Goal: Task Accomplishment & Management: Use online tool/utility

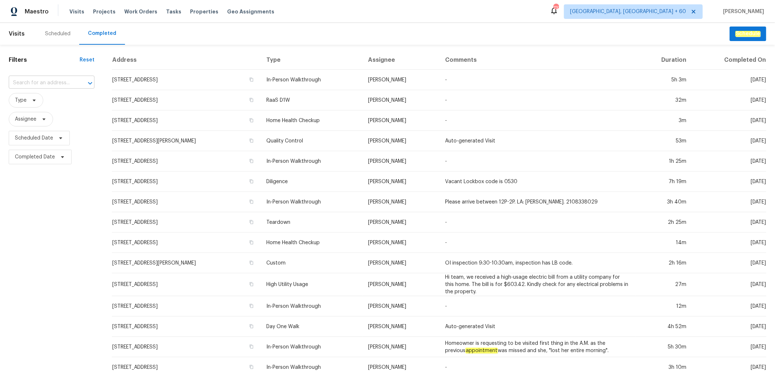
click at [57, 82] on input "text" at bounding box center [41, 82] width 65 height 11
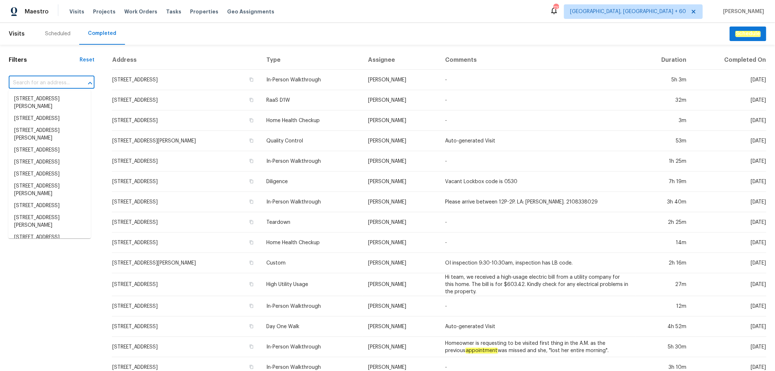
paste input "[STREET_ADDRESS][PERSON_NAME]"
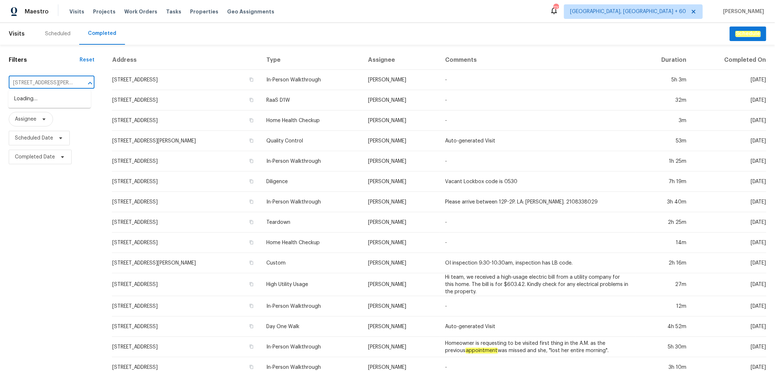
scroll to position [0, 31]
type input "[STREET_ADDRESS][PERSON_NAME]"
click at [57, 98] on li "[STREET_ADDRESS][PERSON_NAME]" at bounding box center [49, 103] width 82 height 20
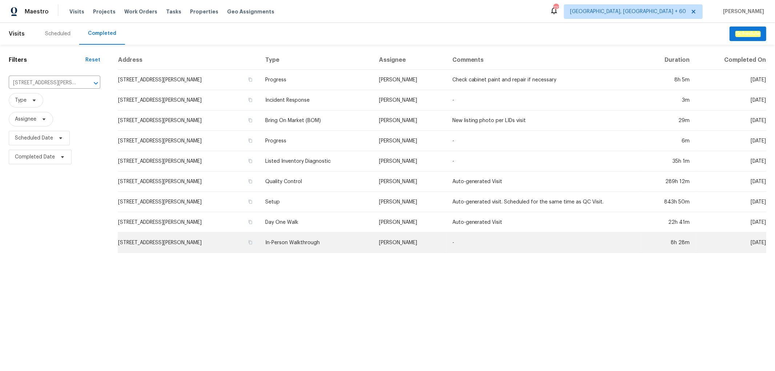
click at [289, 235] on td "In-Person Walkthrough" at bounding box center [315, 243] width 113 height 20
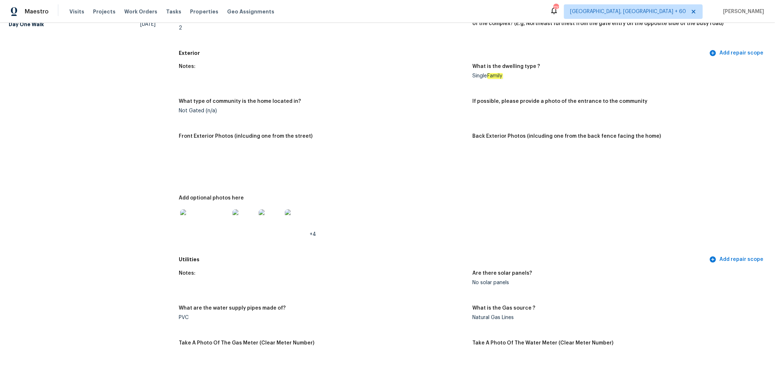
scroll to position [40, 0]
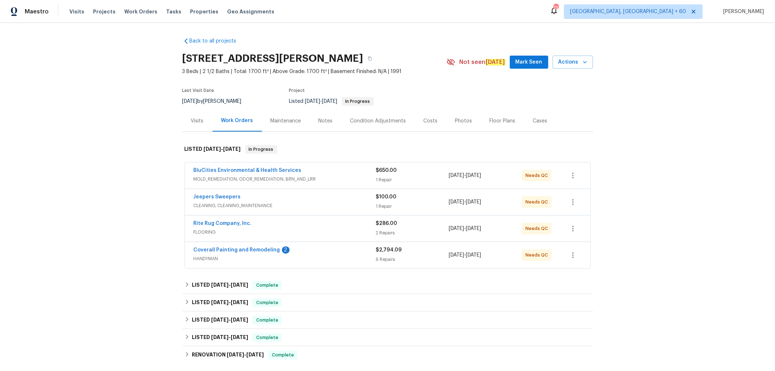
click at [456, 121] on div "Photos" at bounding box center [463, 120] width 17 height 7
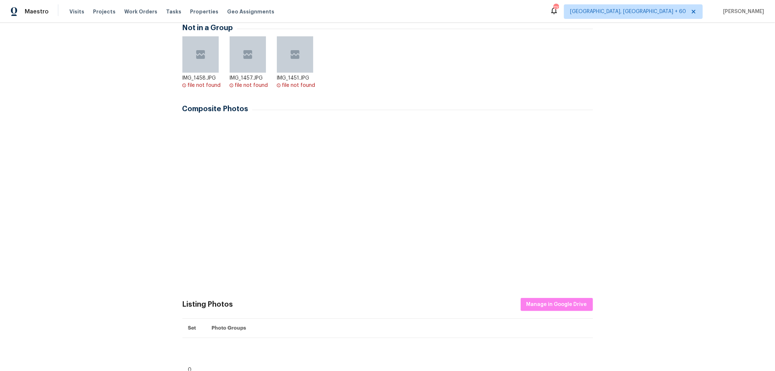
scroll to position [202, 0]
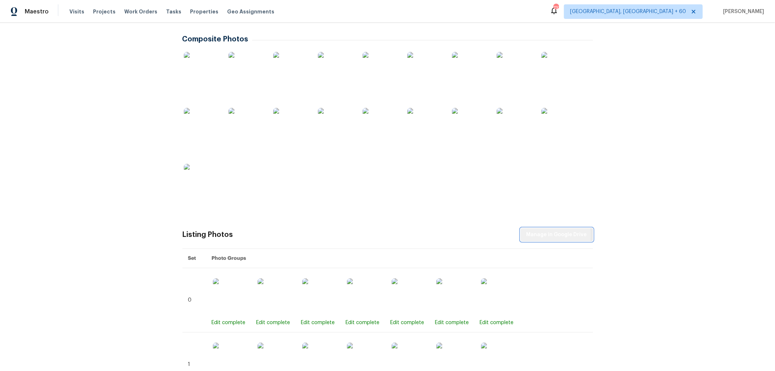
click at [544, 235] on span "Manage in Google Drive" at bounding box center [557, 234] width 61 height 9
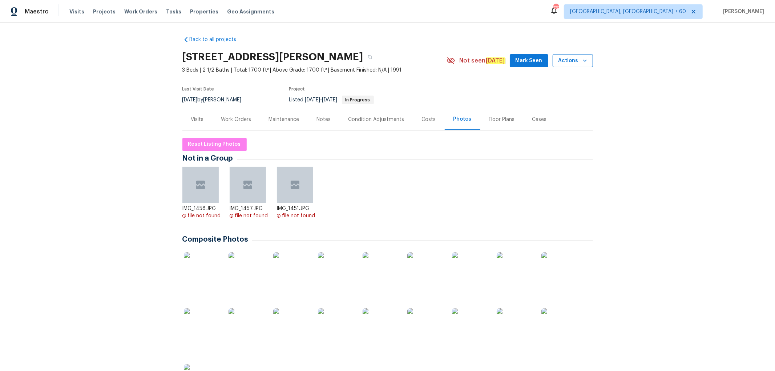
scroll to position [0, 0]
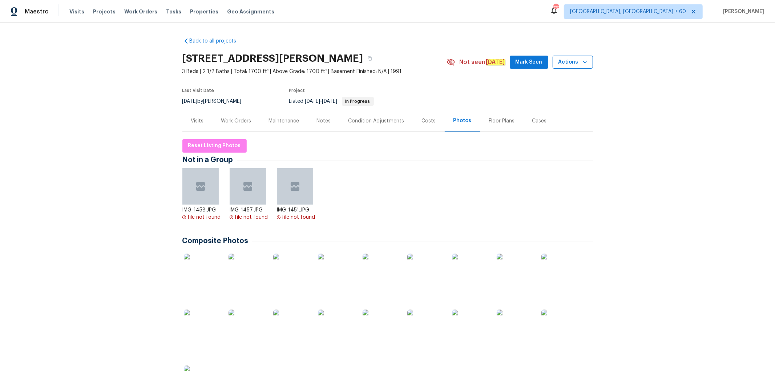
click at [574, 61] on span "Actions" at bounding box center [572, 62] width 29 height 9
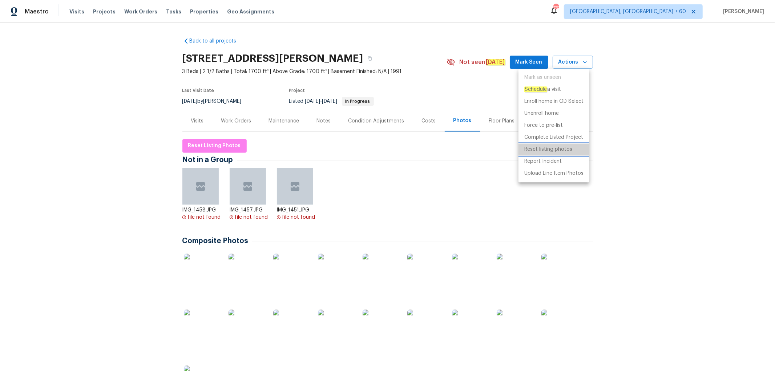
click at [550, 150] on p "Reset listing photos" at bounding box center [548, 150] width 48 height 8
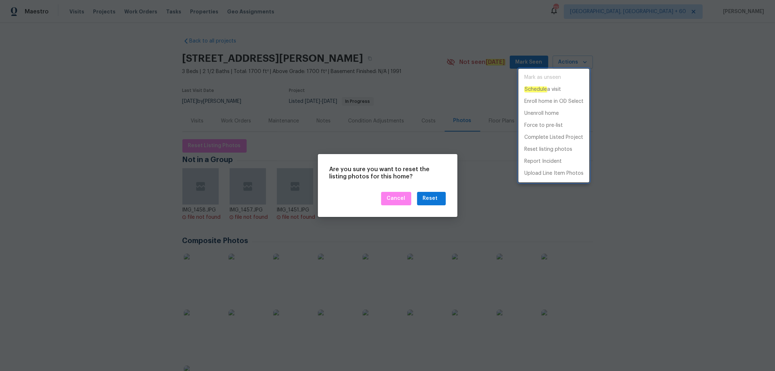
click at [439, 198] on div at bounding box center [387, 185] width 775 height 371
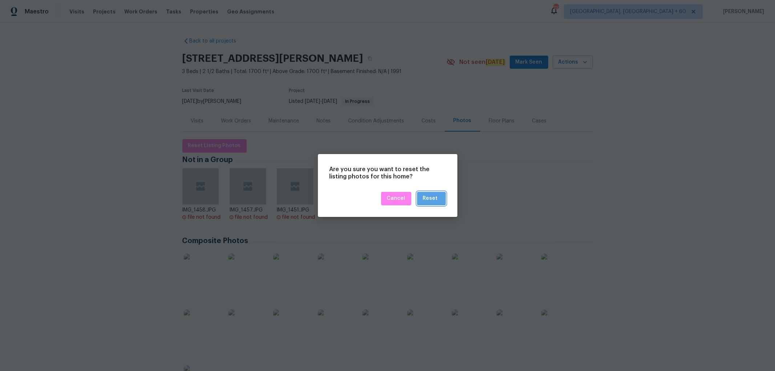
click at [434, 199] on div "Reset" at bounding box center [430, 198] width 15 height 9
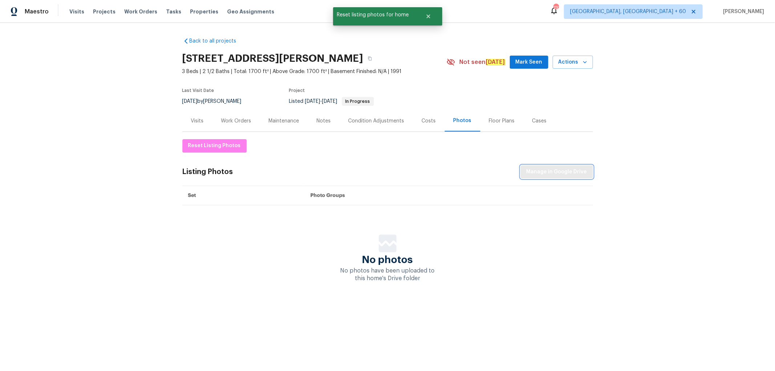
click at [552, 173] on span "Manage in Google Drive" at bounding box center [557, 172] width 61 height 9
